Goal: Task Accomplishment & Management: Manage account settings

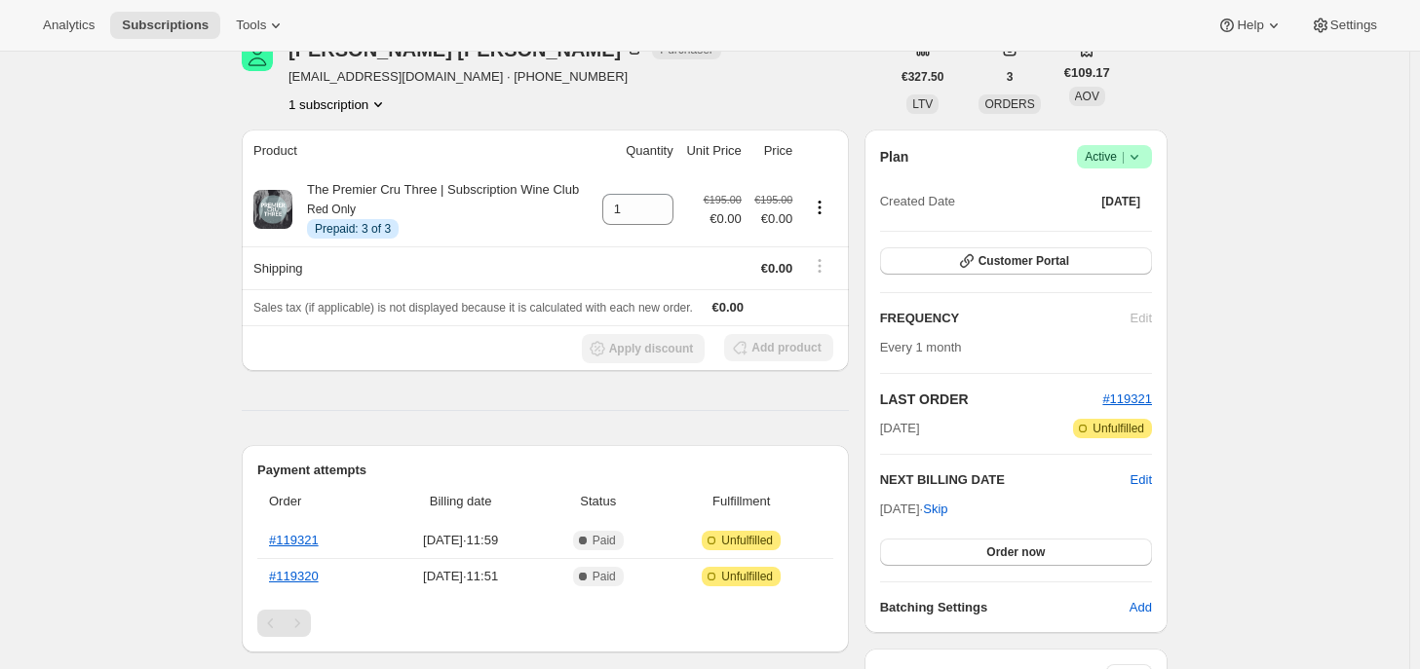
scroll to position [97, 0]
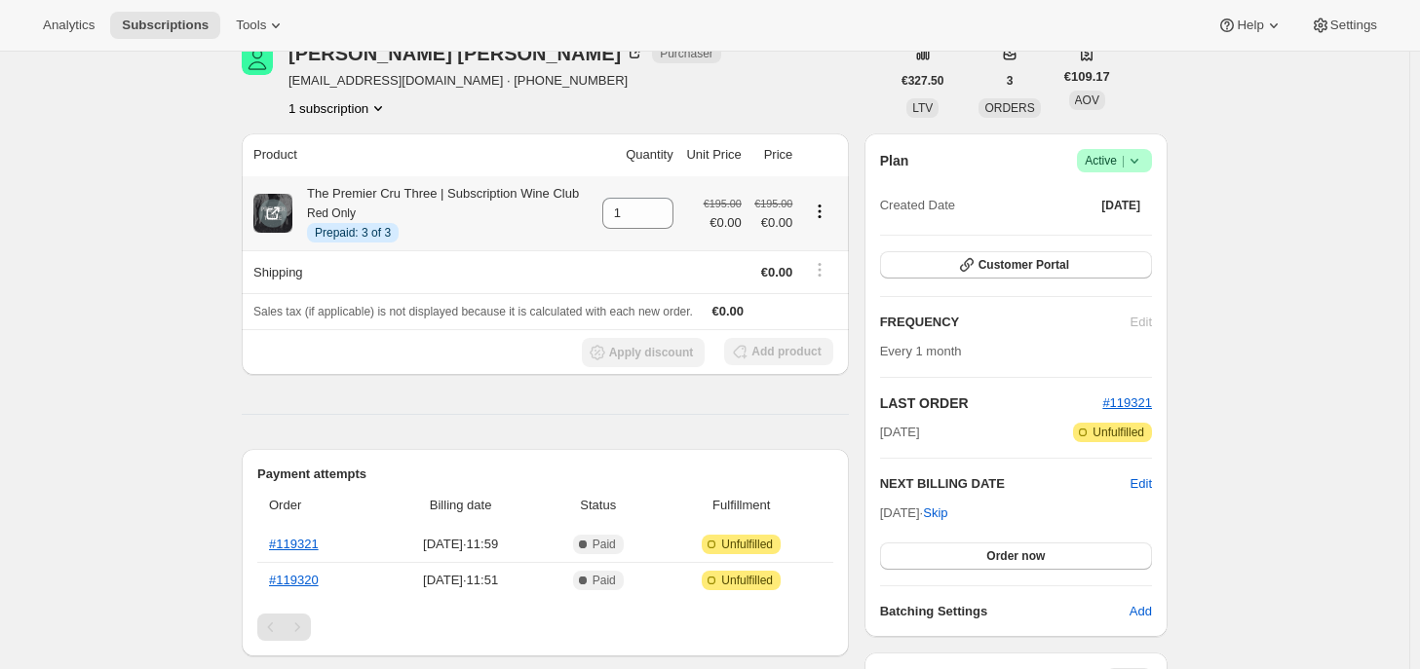
click at [823, 209] on icon "Product actions" at bounding box center [819, 211] width 19 height 19
click at [1142, 166] on icon at bounding box center [1133, 160] width 19 height 19
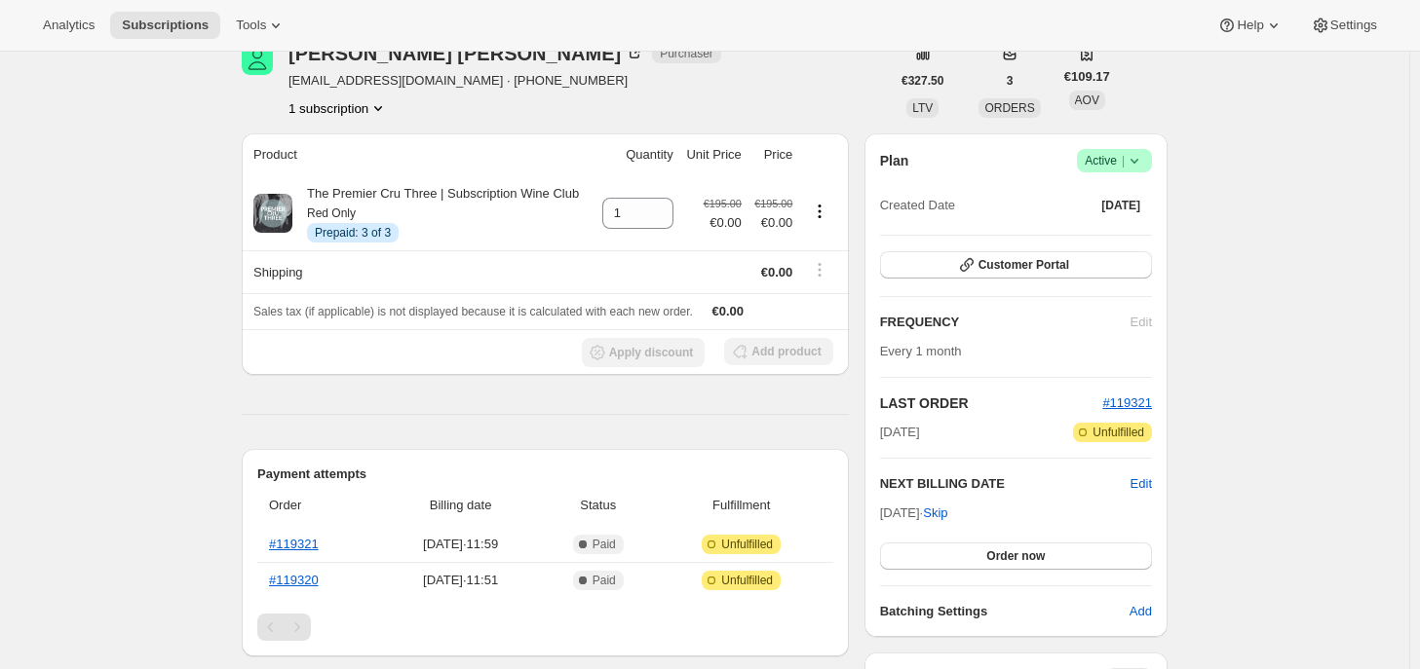
click at [1142, 166] on icon at bounding box center [1133, 160] width 19 height 19
click at [1144, 165] on icon at bounding box center [1133, 160] width 19 height 19
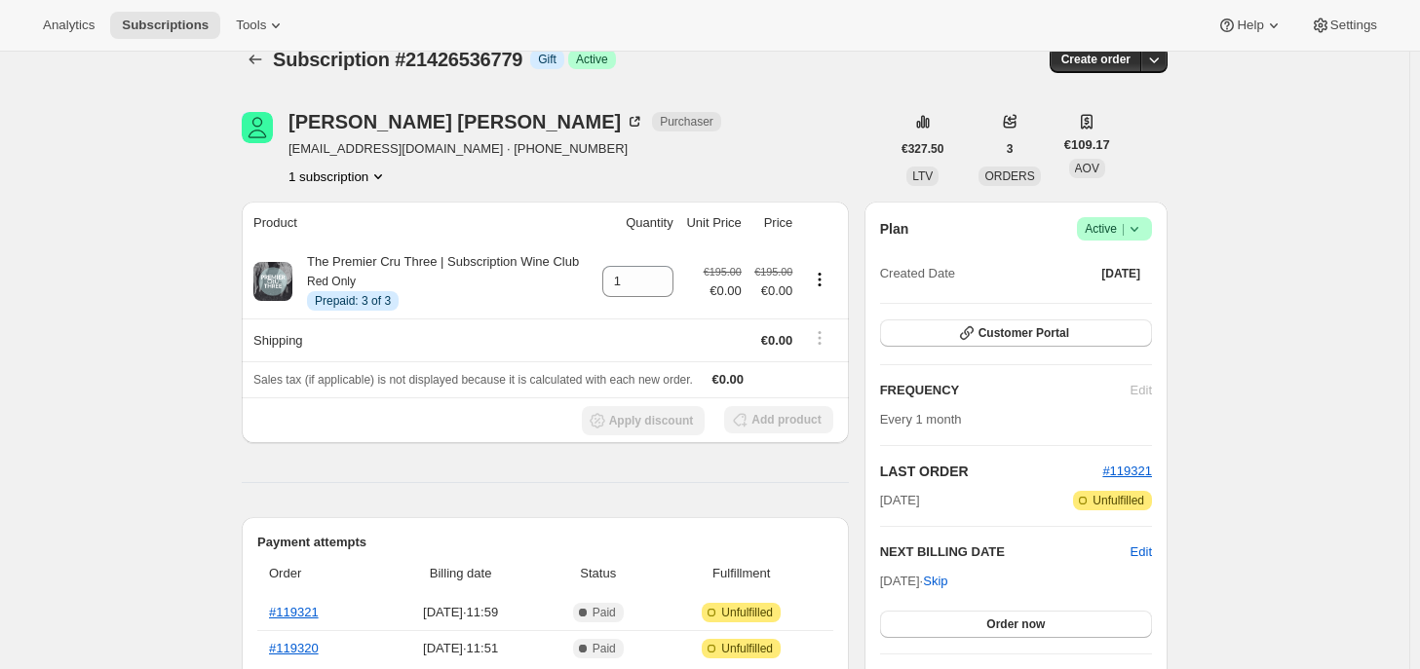
scroll to position [0, 0]
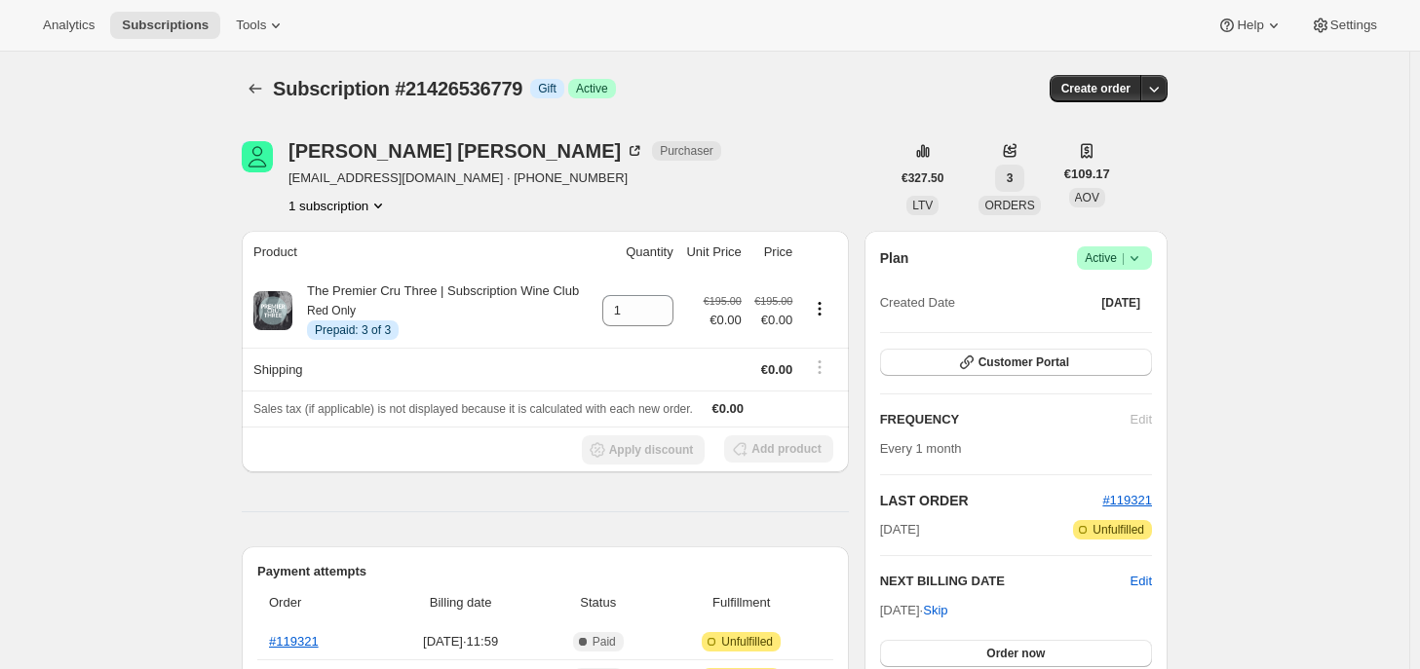
click at [1013, 179] on button "3" at bounding box center [1010, 178] width 30 height 27
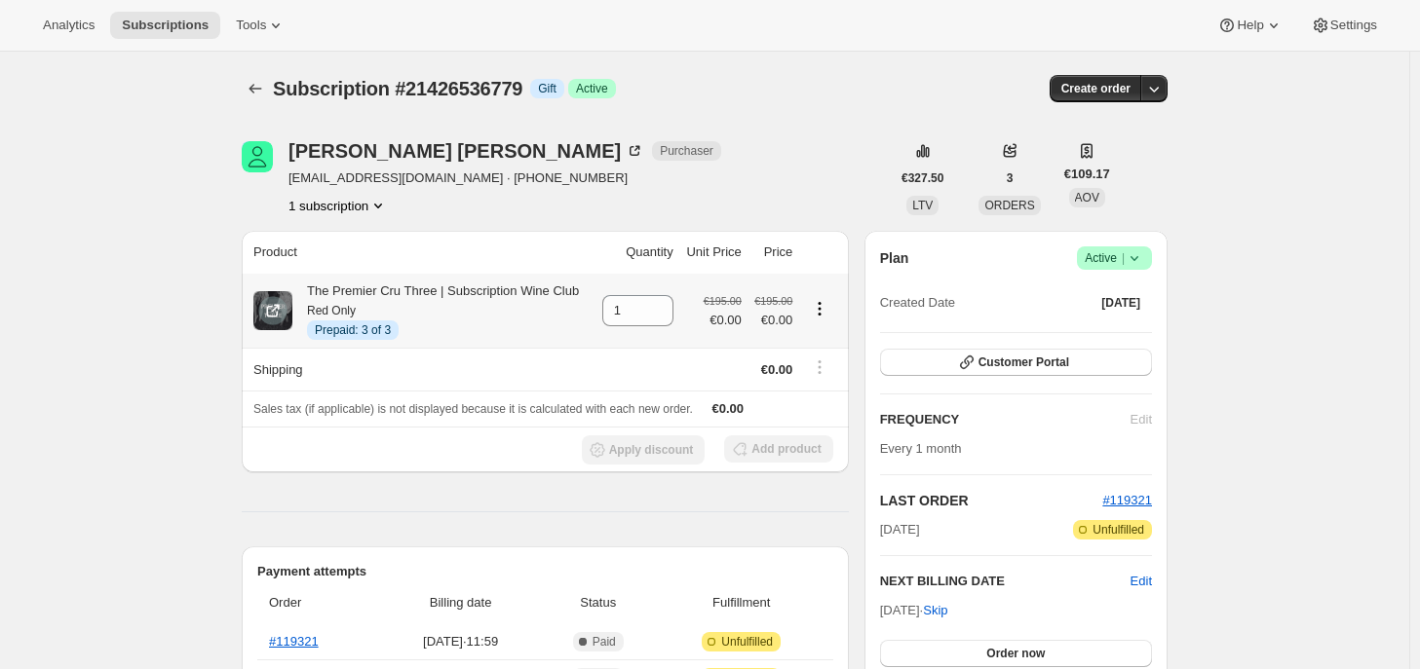
click at [821, 309] on icon "Product actions" at bounding box center [820, 308] width 3 height 3
click at [820, 374] on span "Extend prepaid" at bounding box center [816, 379] width 85 height 15
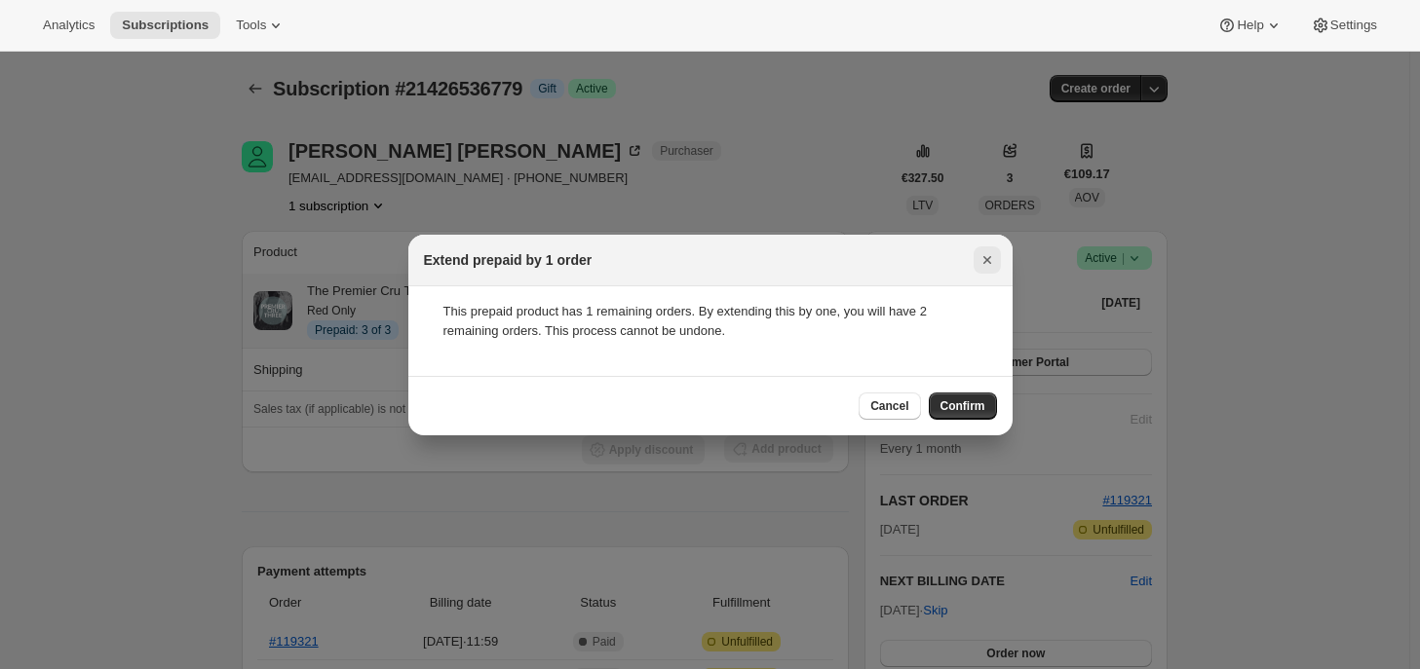
click at [982, 261] on icon "Close" at bounding box center [986, 259] width 19 height 19
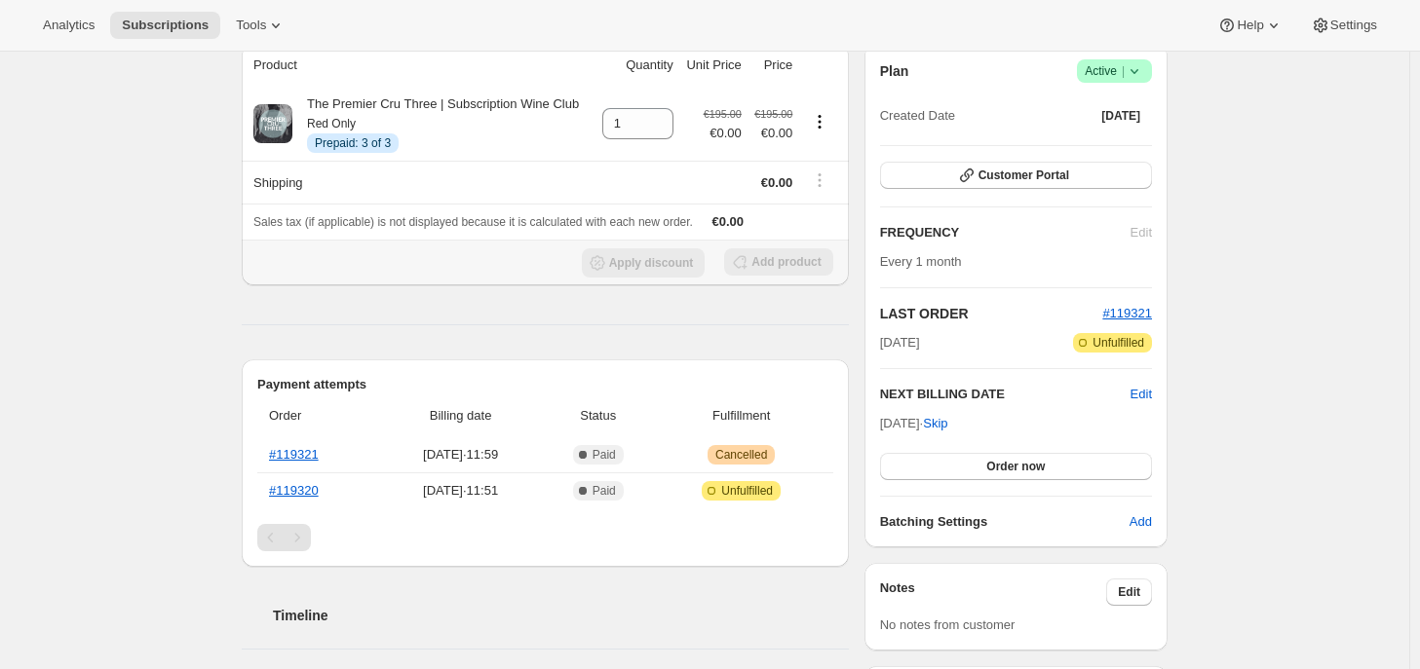
scroll to position [195, 0]
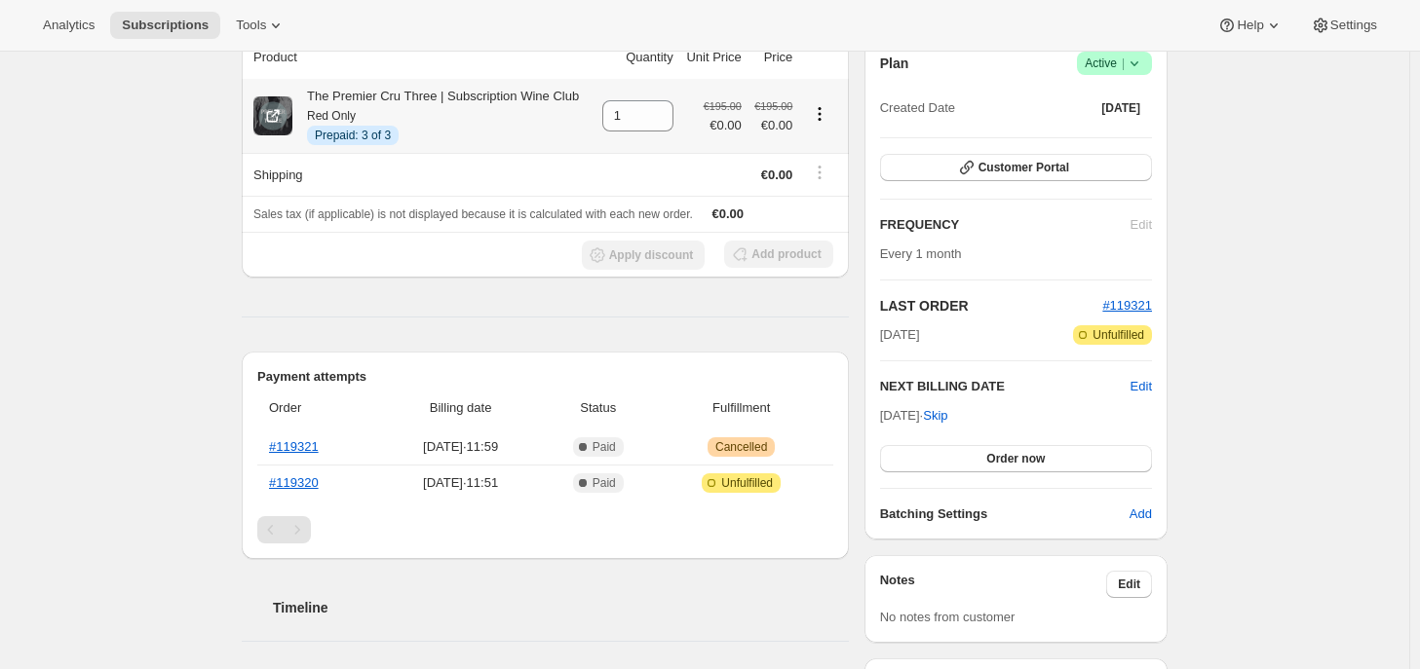
click at [824, 116] on icon "Product actions" at bounding box center [819, 113] width 19 height 19
click at [837, 186] on span "Extend prepaid" at bounding box center [816, 184] width 85 height 15
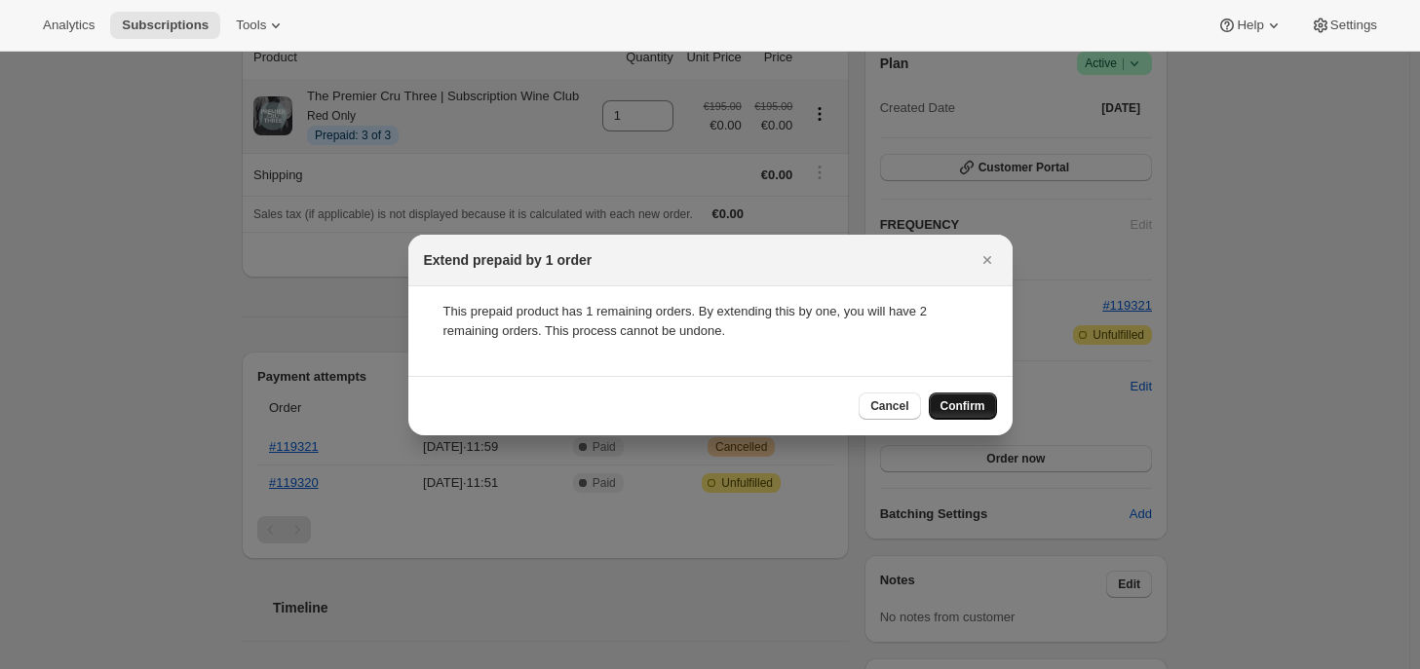
click at [960, 398] on button "Confirm" at bounding box center [963, 406] width 68 height 27
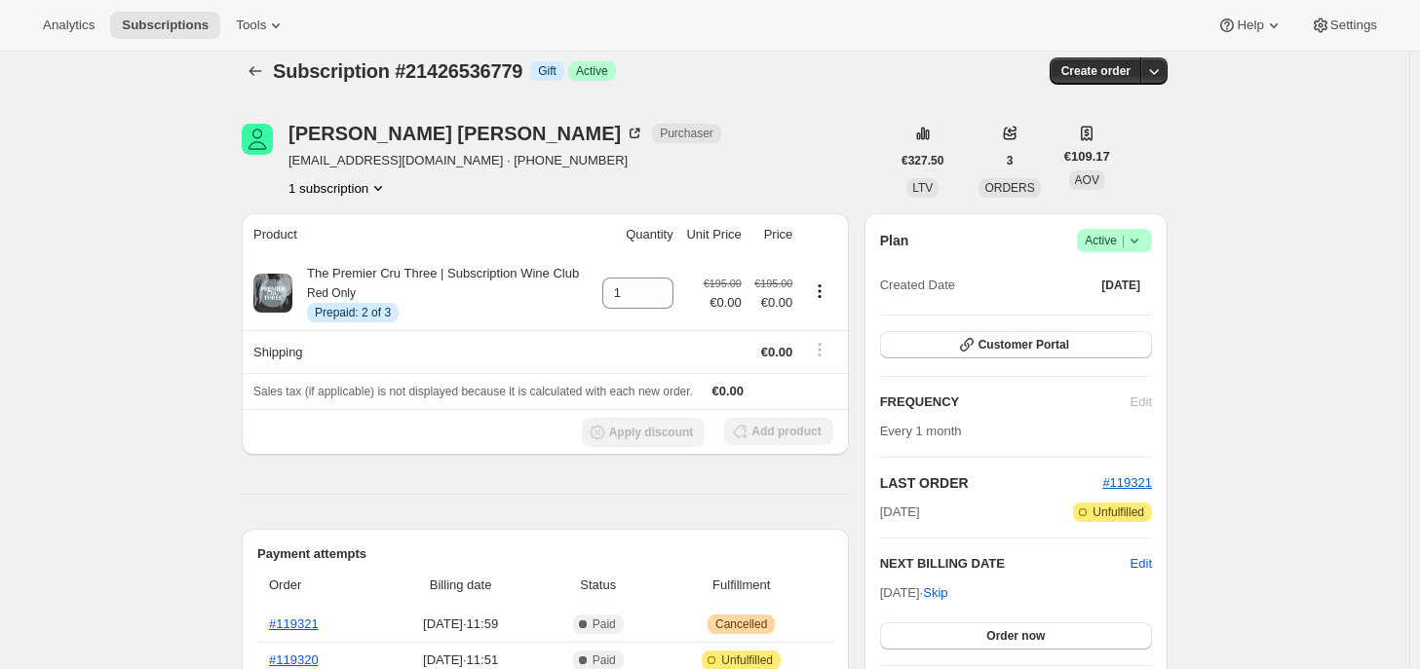
scroll to position [0, 0]
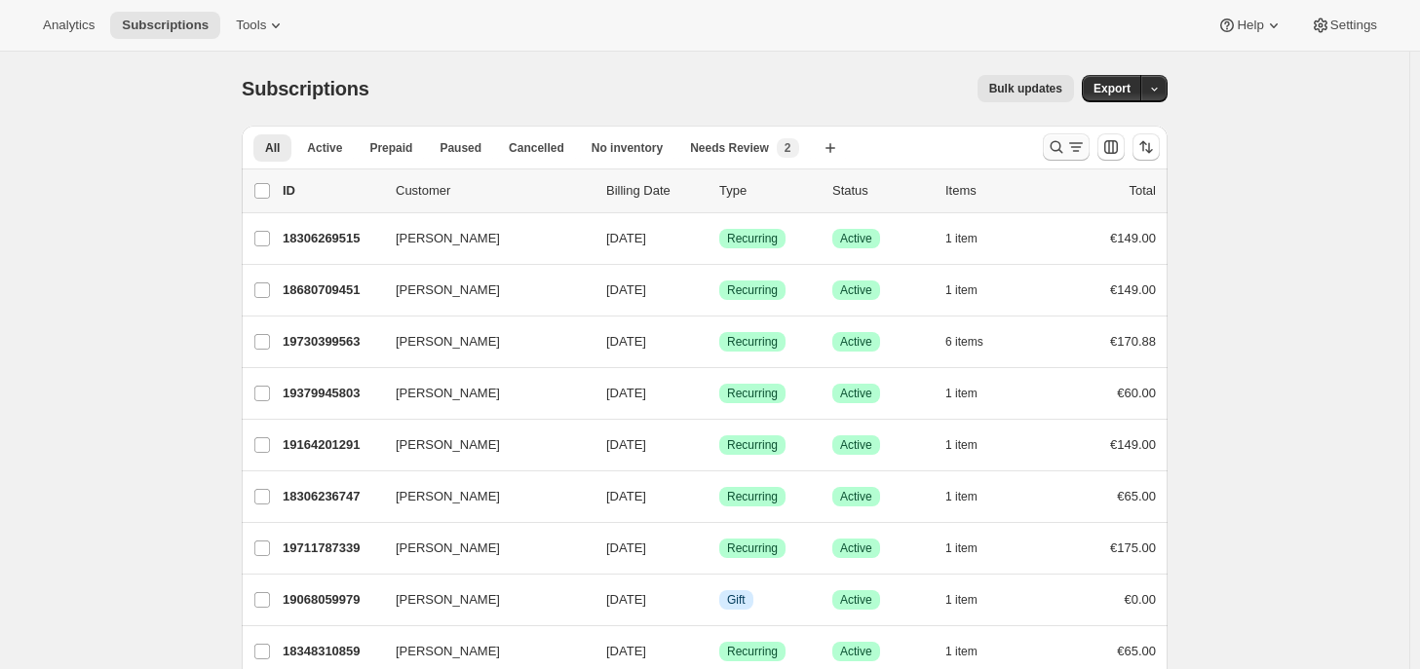
click at [1066, 145] on icon "Search and filter results" at bounding box center [1056, 146] width 19 height 19
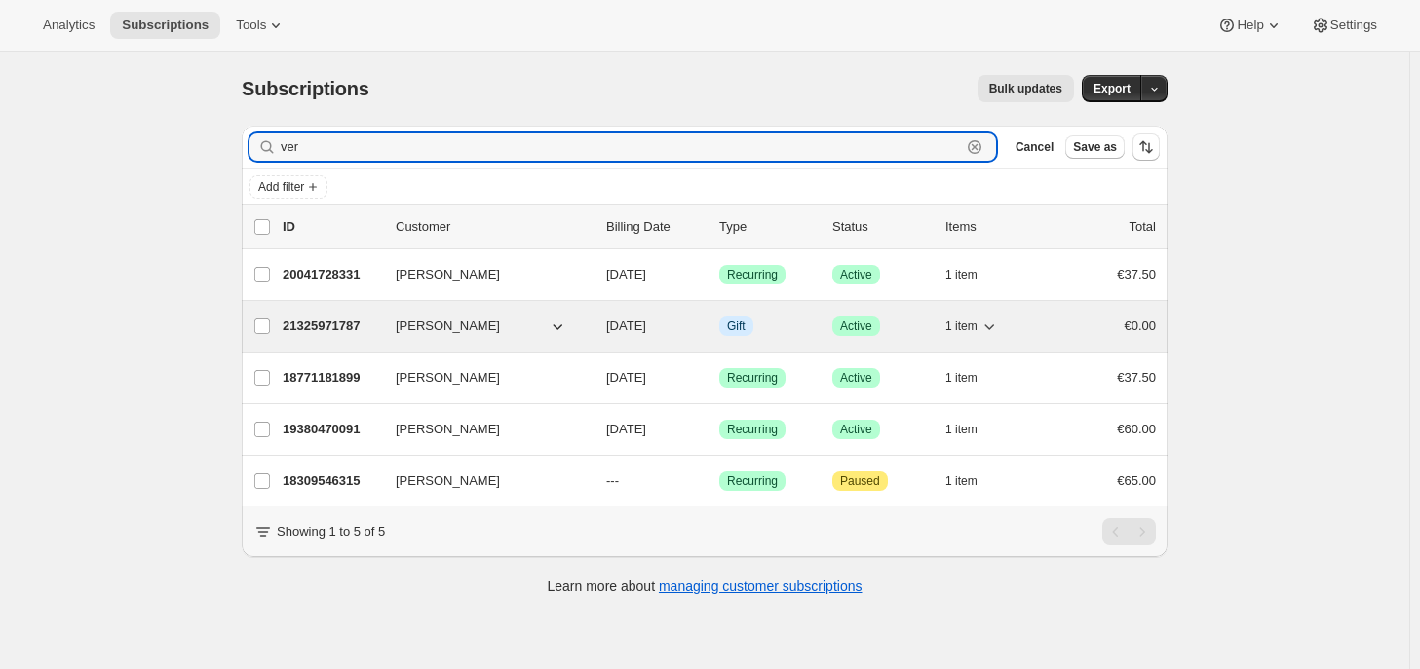
type input "ver"
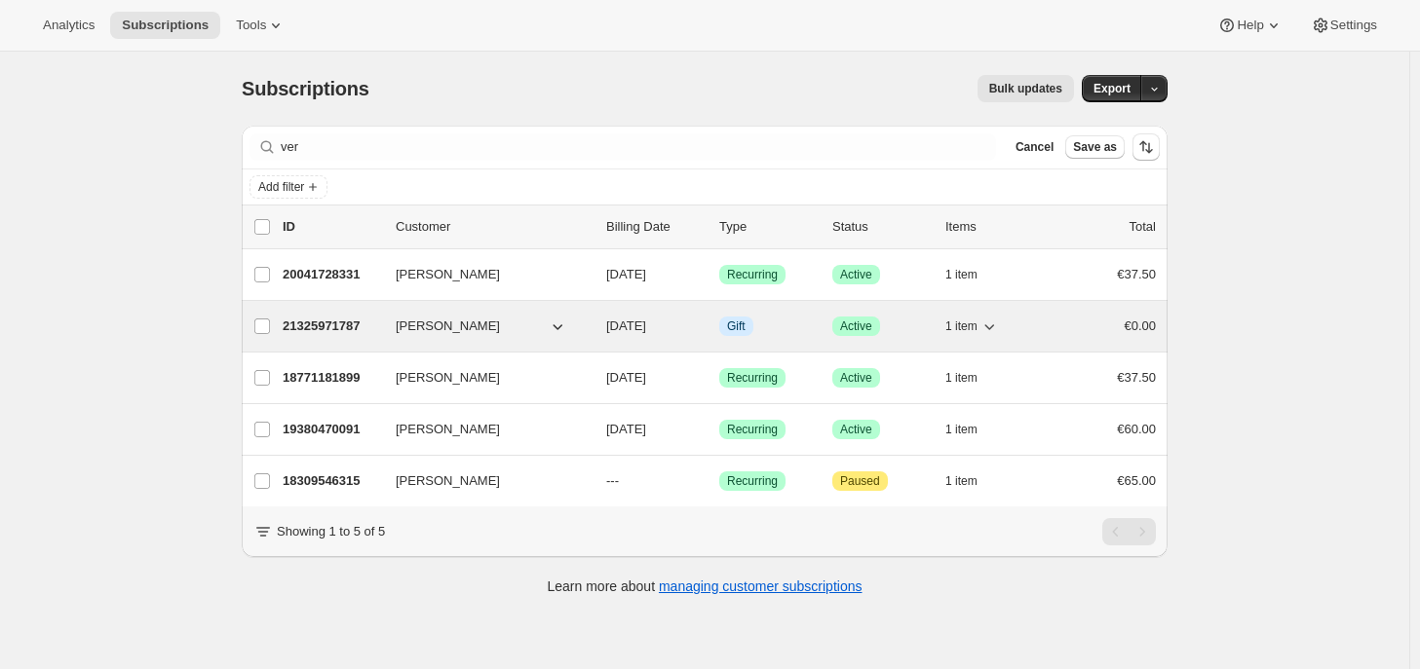
click at [327, 324] on p "21325971787" at bounding box center [331, 326] width 97 height 19
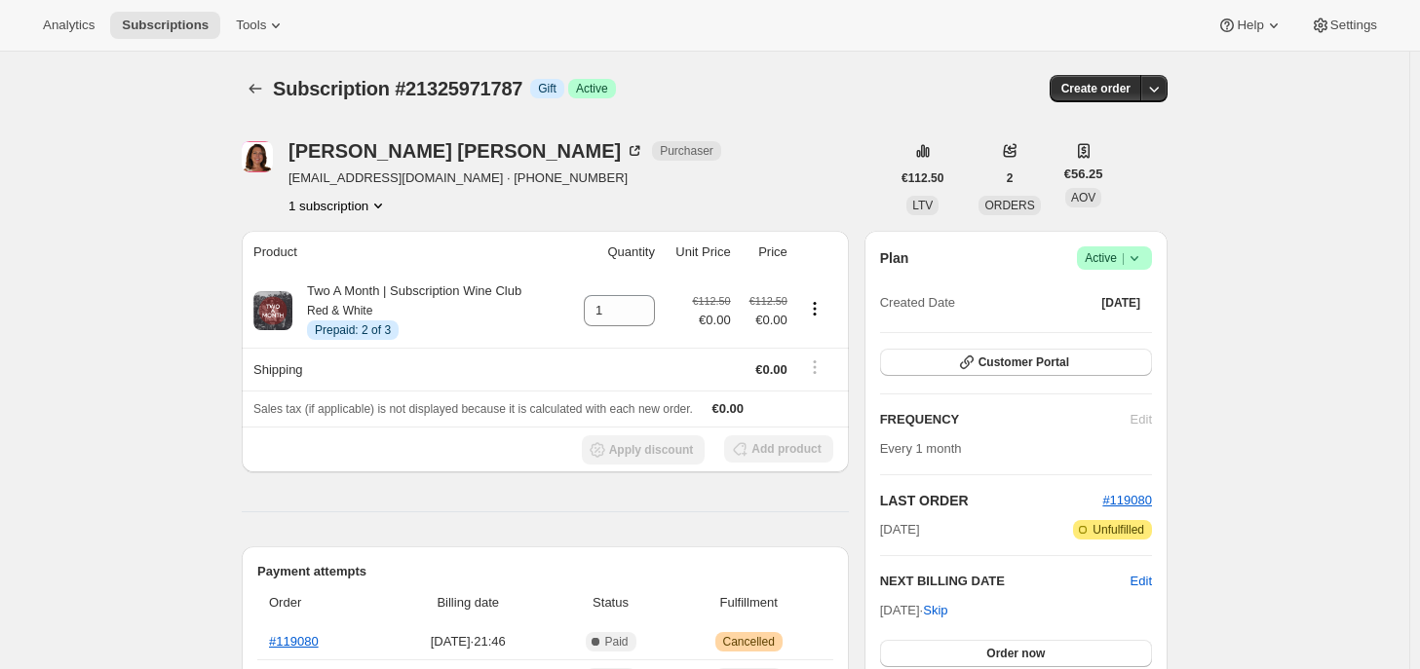
scroll to position [97, 0]
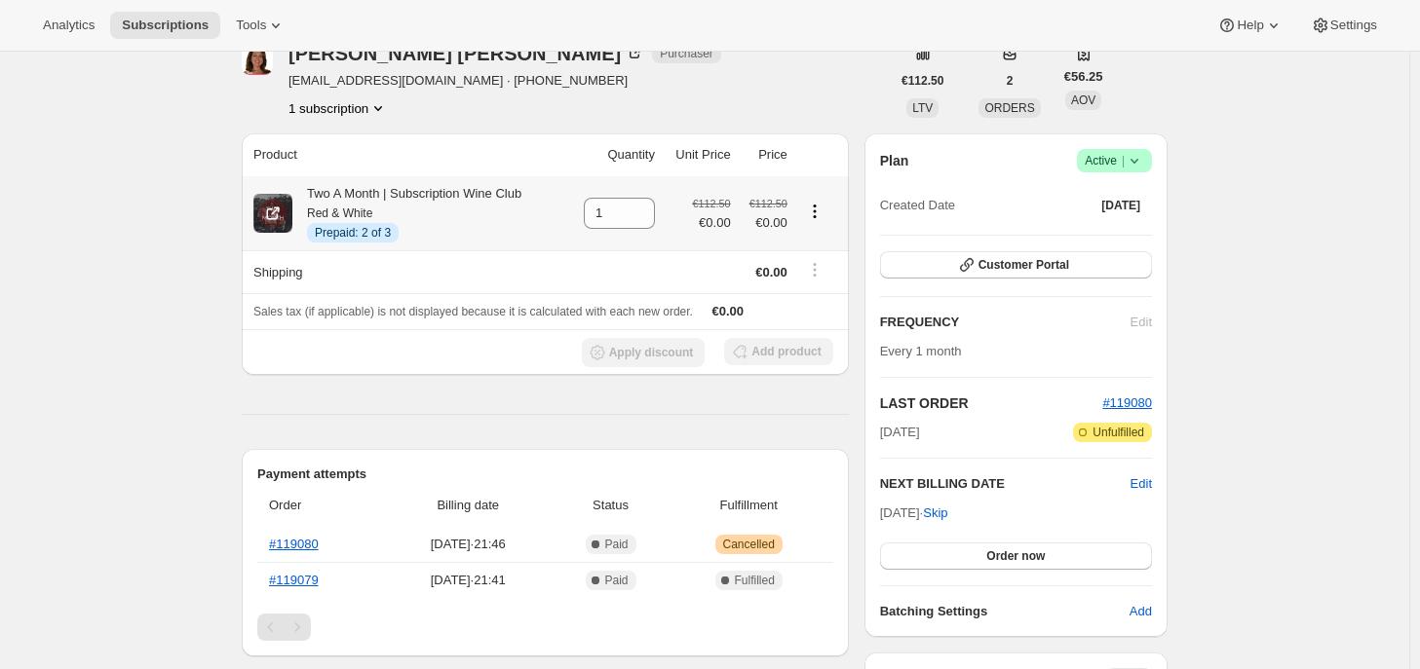
click at [813, 215] on icon "Product actions" at bounding box center [814, 211] width 19 height 19
click at [826, 286] on span "Extend prepaid" at bounding box center [811, 282] width 85 height 15
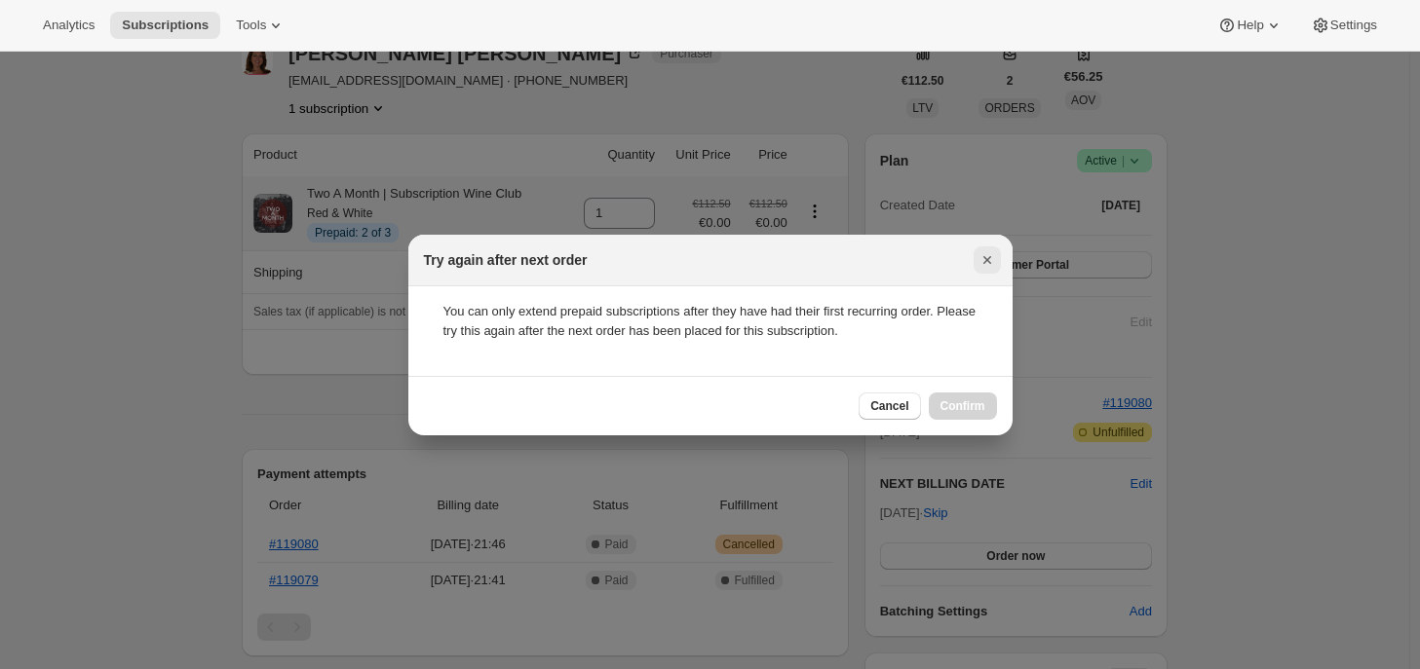
click at [985, 262] on icon "Close" at bounding box center [986, 259] width 19 height 19
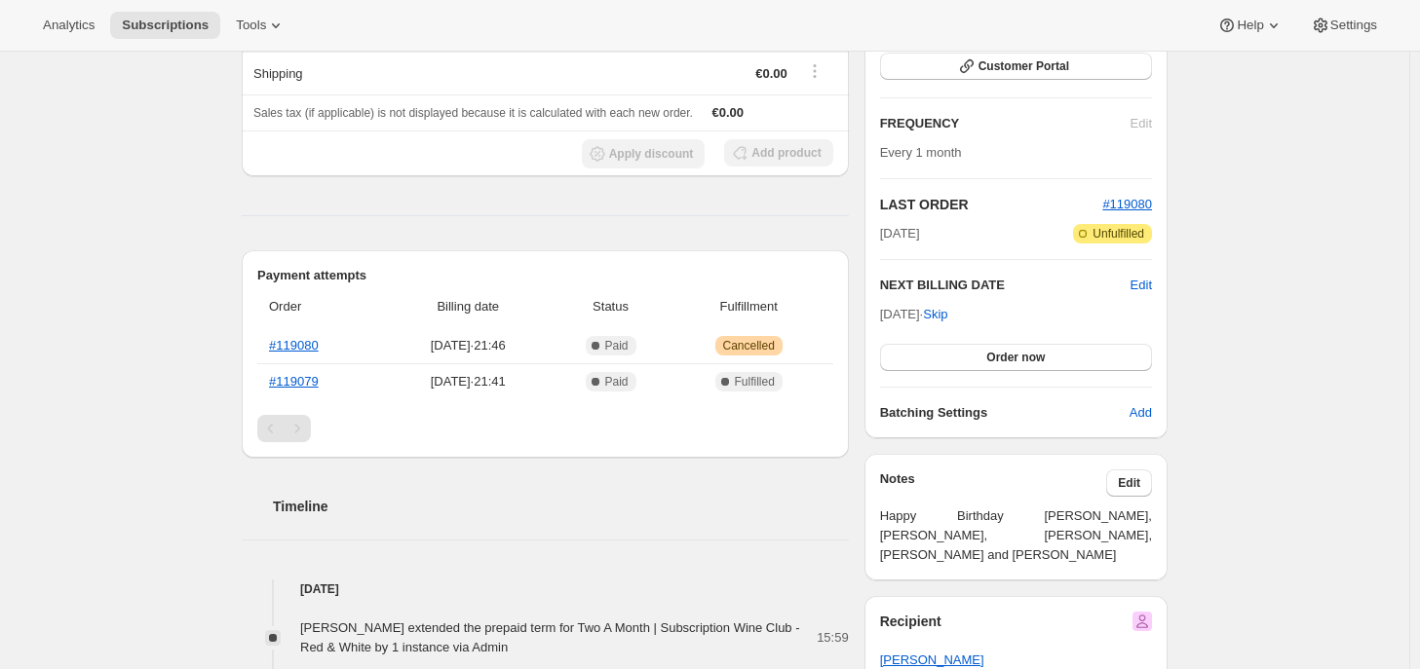
scroll to position [195, 0]
